Goal: Task Accomplishment & Management: Use online tool/utility

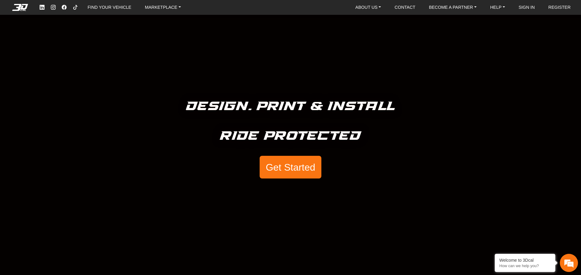
click at [291, 166] on button "Get Started" at bounding box center [291, 167] width 62 height 23
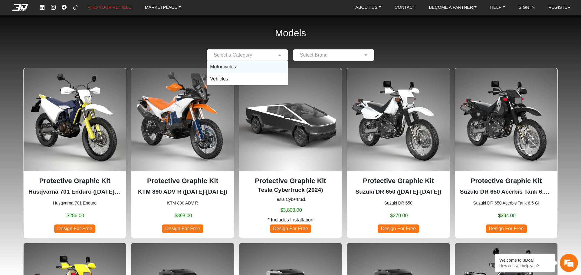
click at [279, 57] on span at bounding box center [280, 54] width 8 height 7
click at [267, 66] on div "Motorcycles" at bounding box center [247, 67] width 81 height 12
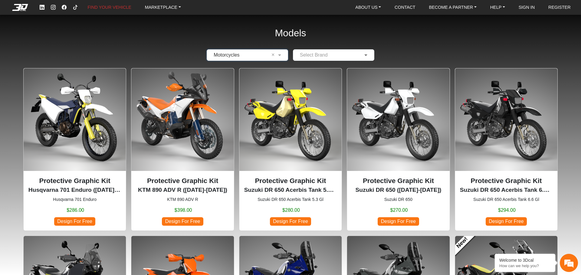
click at [367, 56] on span at bounding box center [367, 54] width 8 height 7
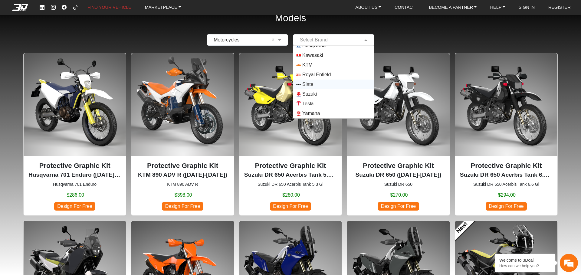
scroll to position [30, 0]
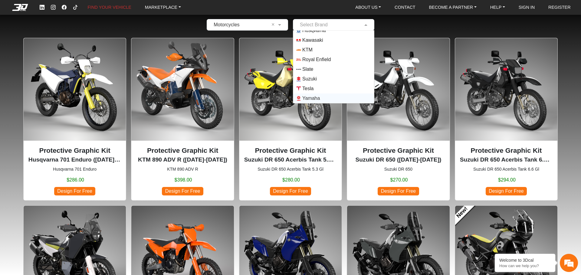
click at [318, 100] on span "Yamaha" at bounding box center [311, 98] width 18 height 7
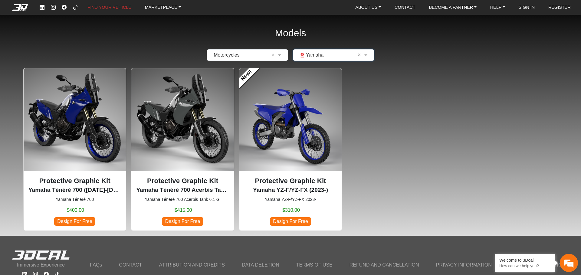
scroll to position [23, 0]
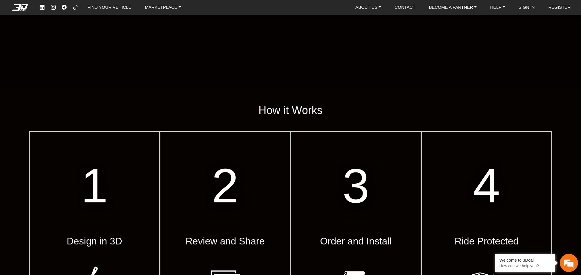
scroll to position [212, 0]
